Goal: Task Accomplishment & Management: Use online tool/utility

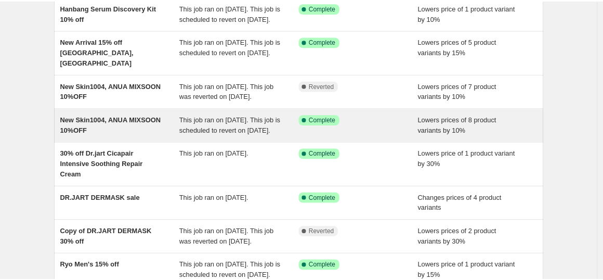
scroll to position [115, 0]
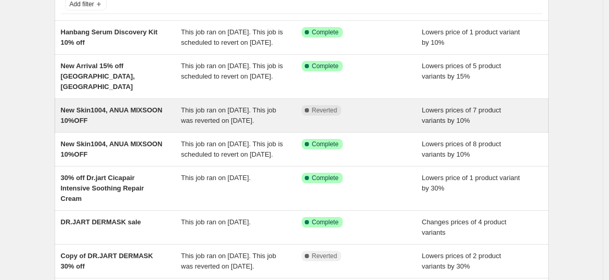
scroll to position [58, 0]
